Goal: Task Accomplishment & Management: Manage account settings

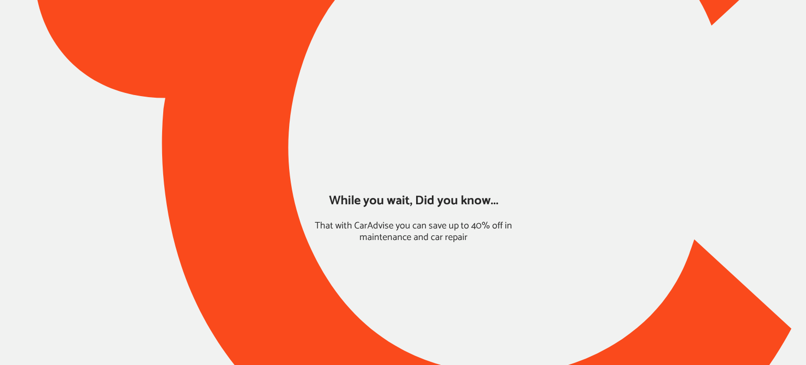
type input "*****"
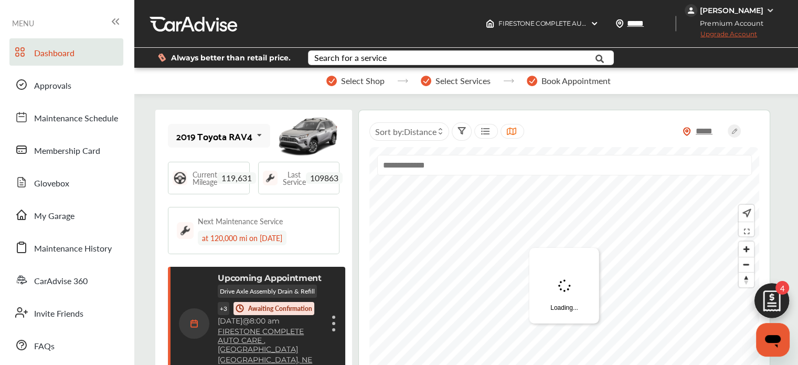
scroll to position [171, 0]
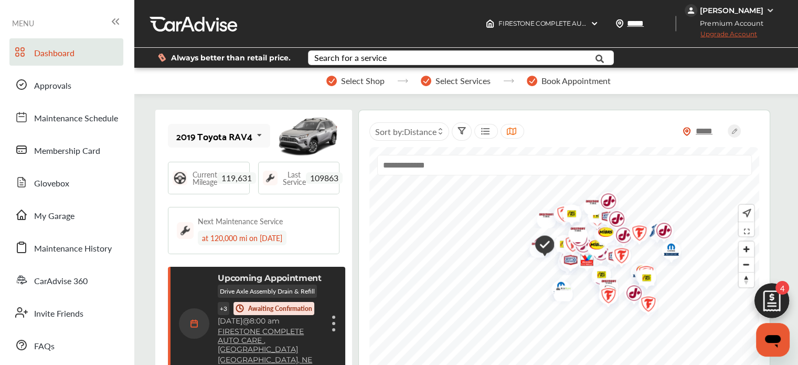
click at [723, 40] on div "Always better than retail price. Search for a service Search for... All Common …" at bounding box center [466, 57] width 633 height 37
click at [715, 37] on span "Upgrade Account" at bounding box center [721, 36] width 72 height 13
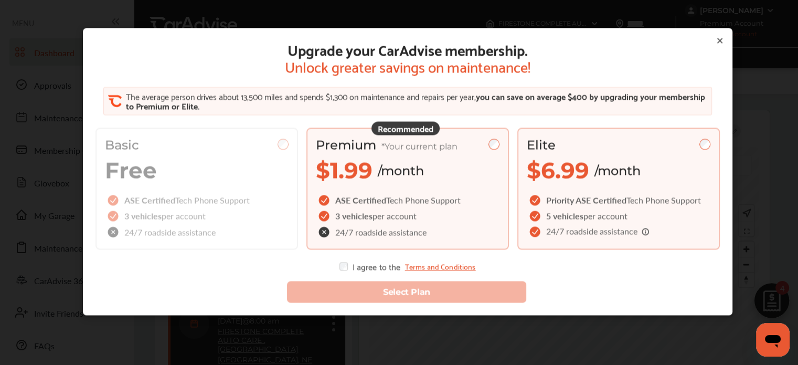
click at [575, 215] on span "5 vehicles" at bounding box center [564, 216] width 37 height 12
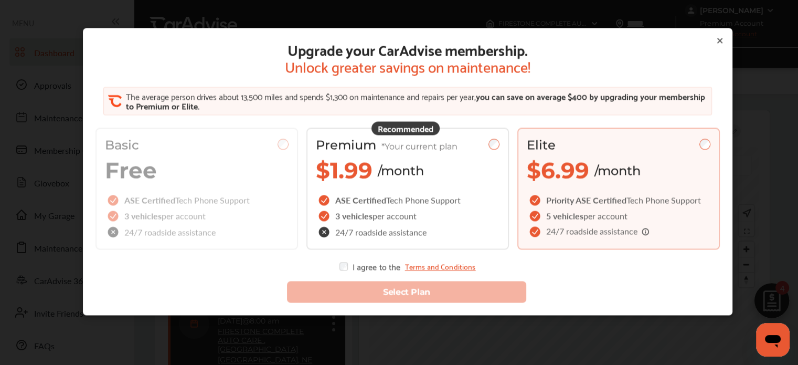
click at [716, 39] on icon at bounding box center [720, 41] width 8 height 8
